Goal: Information Seeking & Learning: Find specific fact

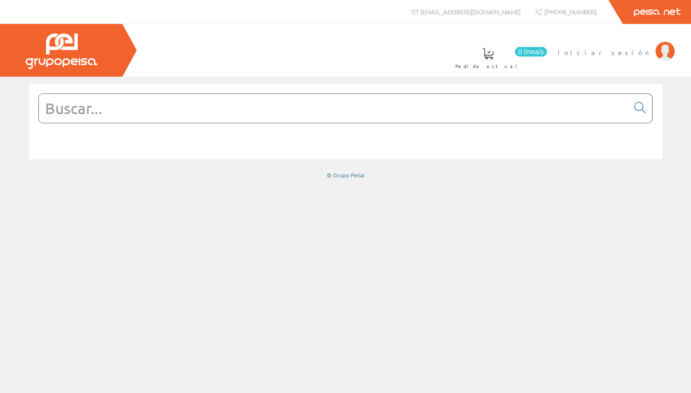
click at [626, 52] on span "Iniciar sesión" at bounding box center [603, 52] width 93 height 10
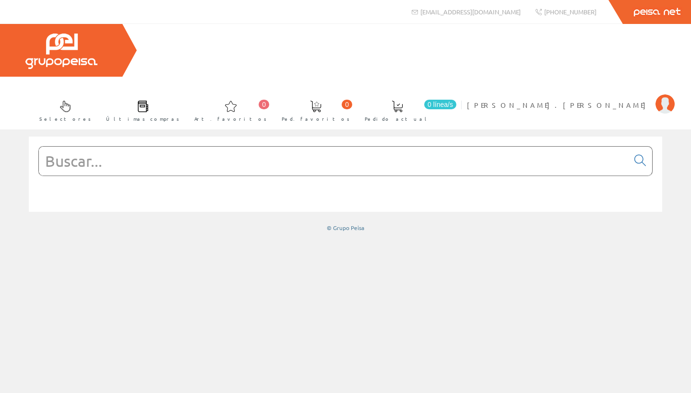
click at [297, 147] on input "text" at bounding box center [333, 161] width 589 height 29
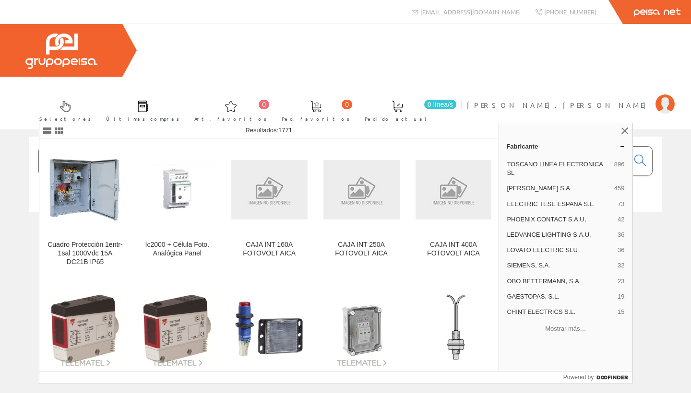
type input "f"
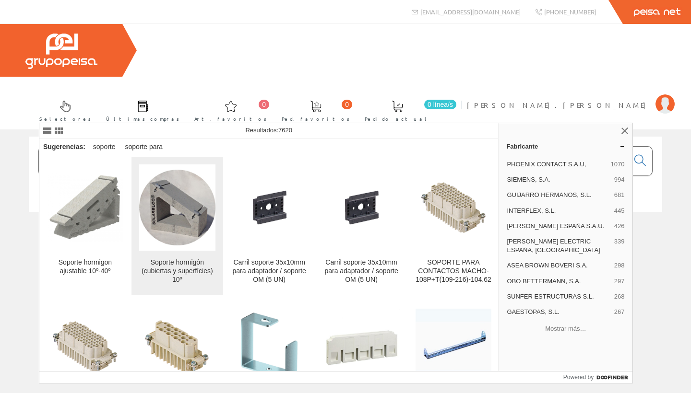
type input "soporte 10º"
click at [179, 265] on div "Soporte hormigón (cubiertas y superfícies) 10º" at bounding box center [177, 271] width 76 height 26
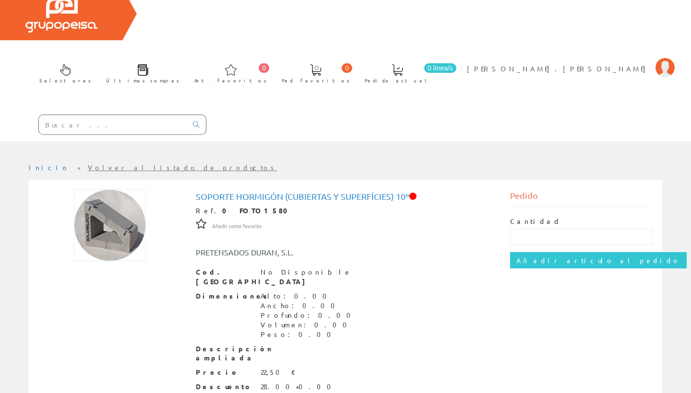
scroll to position [39, 0]
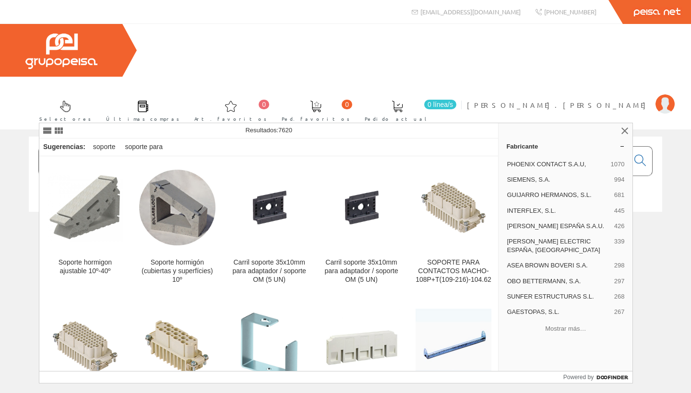
click at [144, 147] on input "soporte 10º" at bounding box center [333, 161] width 589 height 29
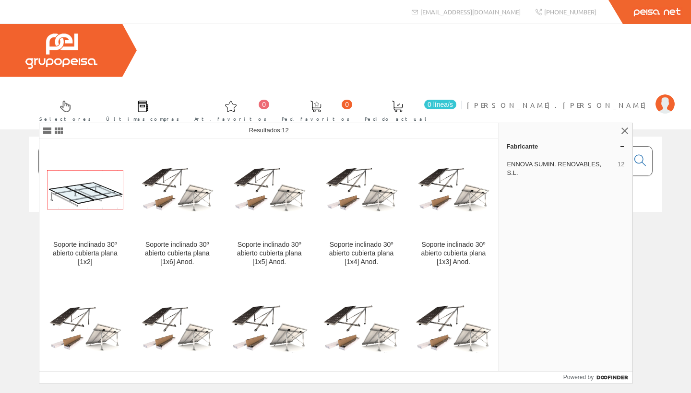
type input "k"
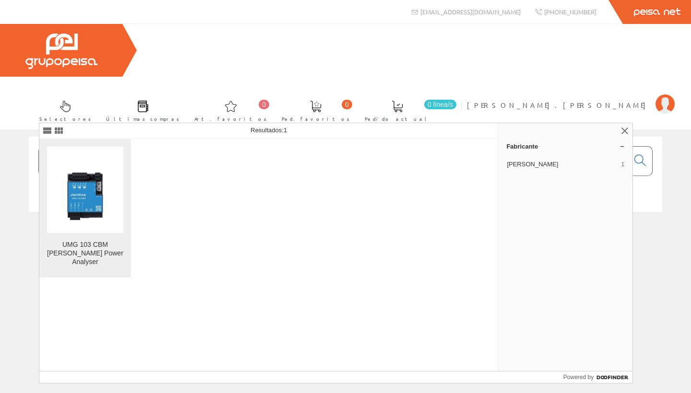
type input "umg103"
click at [85, 207] on img at bounding box center [85, 190] width 76 height 82
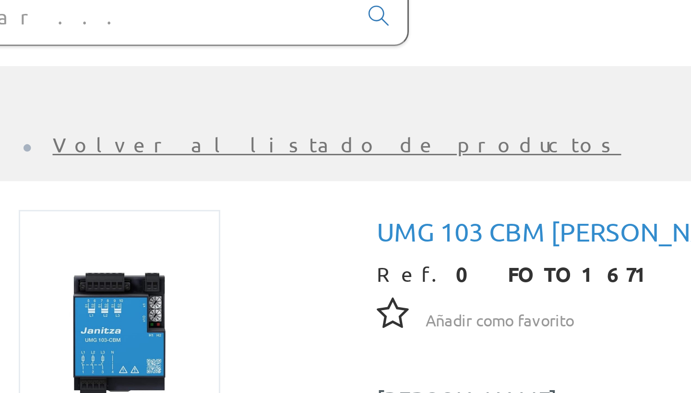
scroll to position [30, 0]
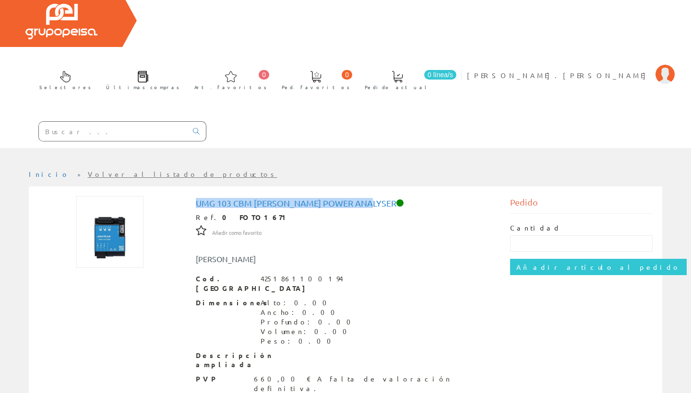
drag, startPoint x: 364, startPoint y: 149, endPoint x: 193, endPoint y: 152, distance: 171.7
click at [193, 196] on div "UMG 103 CBM [PERSON_NAME] Power Analyser Ref. 0 FOTO1671 Añadir como favorito A…" at bounding box center [345, 330] width 314 height 269
